Goal: Task Accomplishment & Management: Complete application form

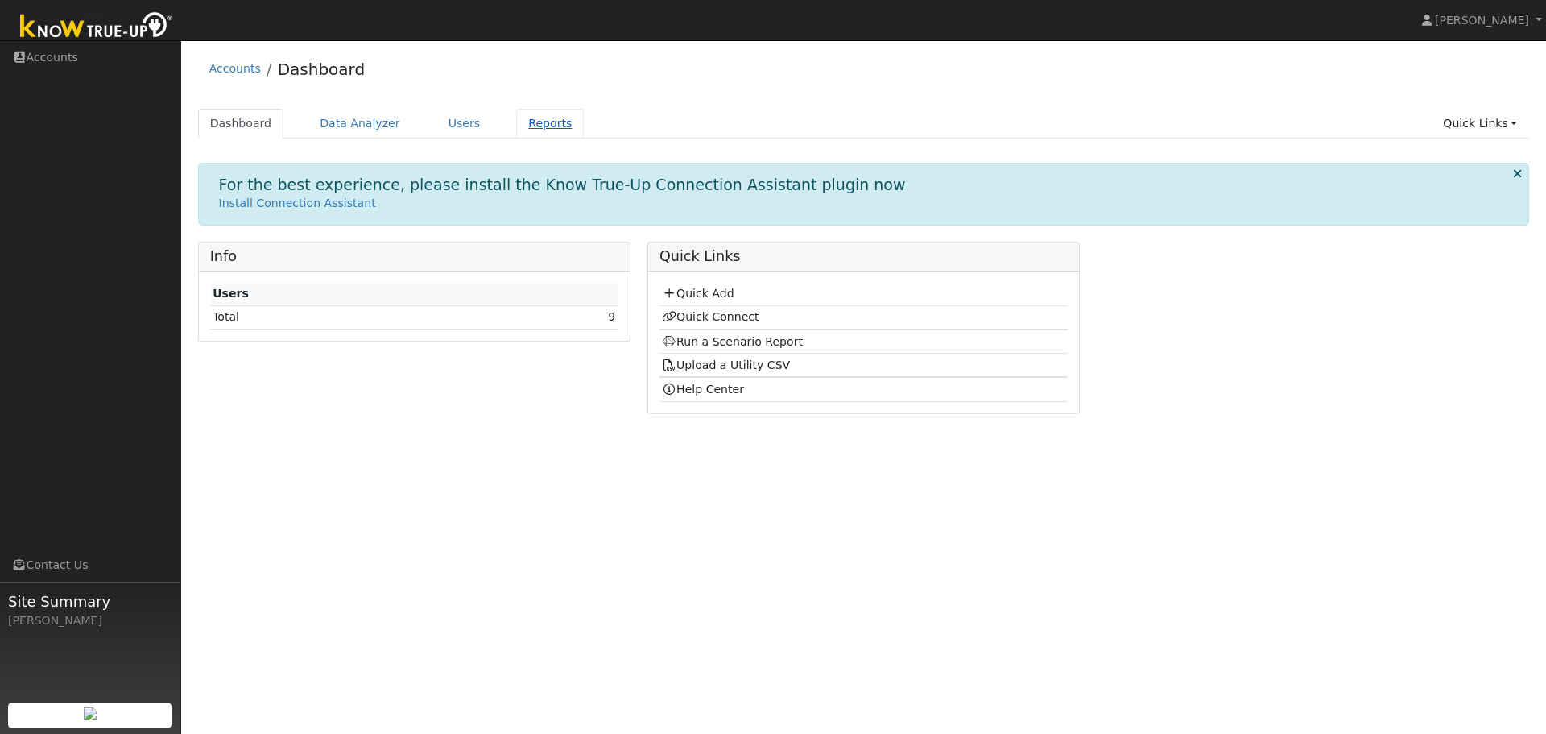
click at [530, 122] on link "Reports" at bounding box center [550, 124] width 68 height 30
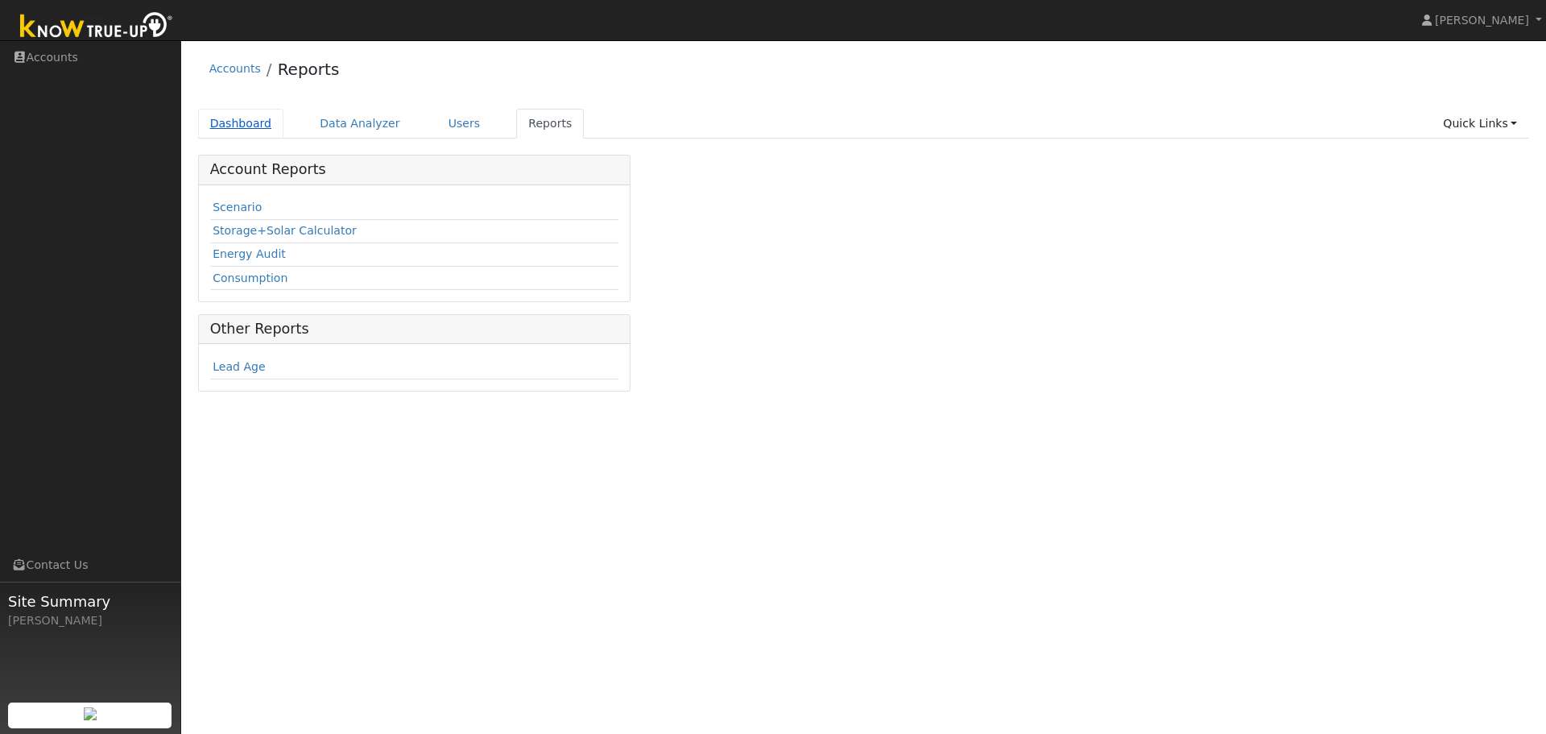
click at [256, 121] on link "Dashboard" at bounding box center [241, 124] width 86 height 30
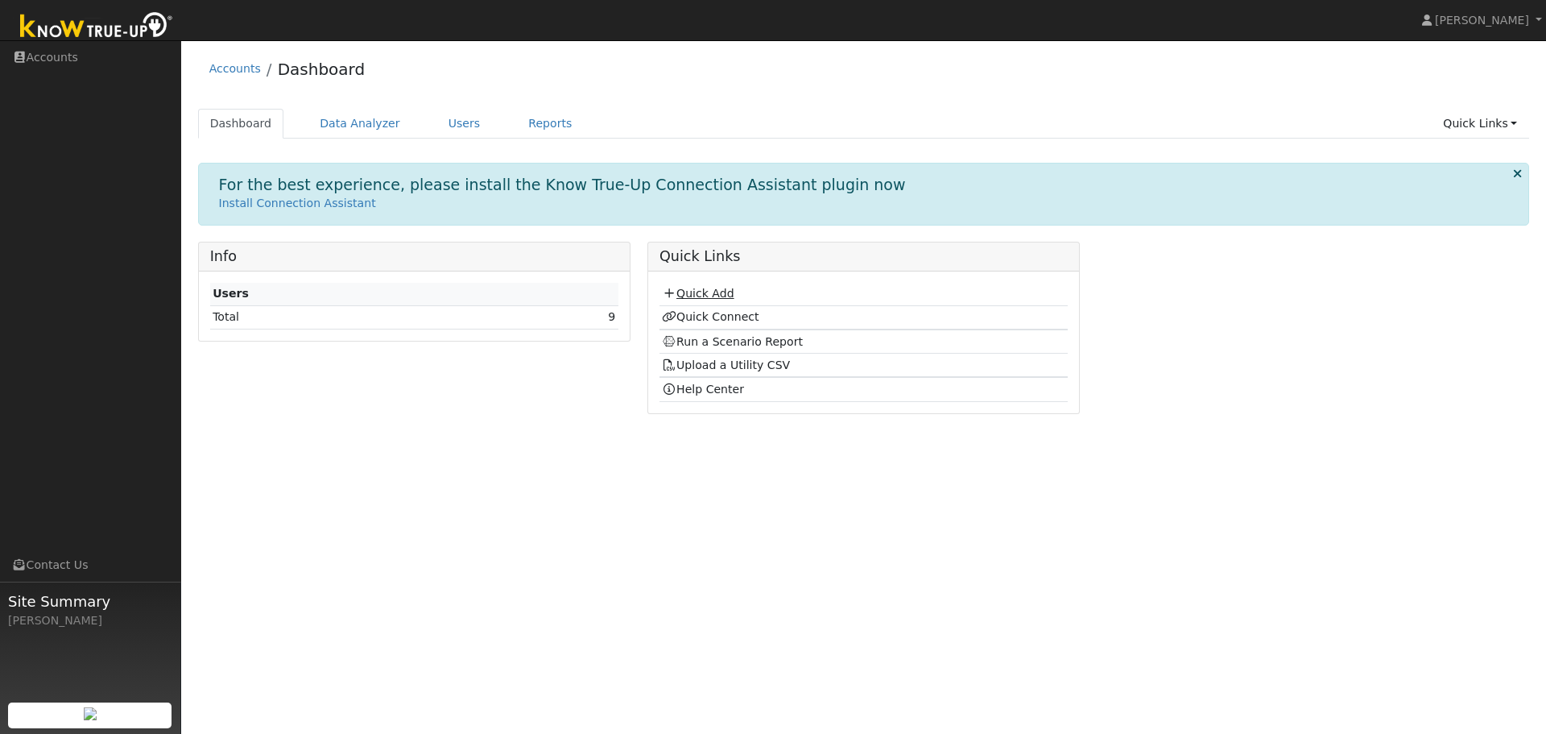
click at [708, 291] on link "Quick Add" at bounding box center [698, 293] width 72 height 13
click at [705, 297] on link "Quick Add" at bounding box center [698, 293] width 72 height 13
